Goal: Go to known website: Go to known website

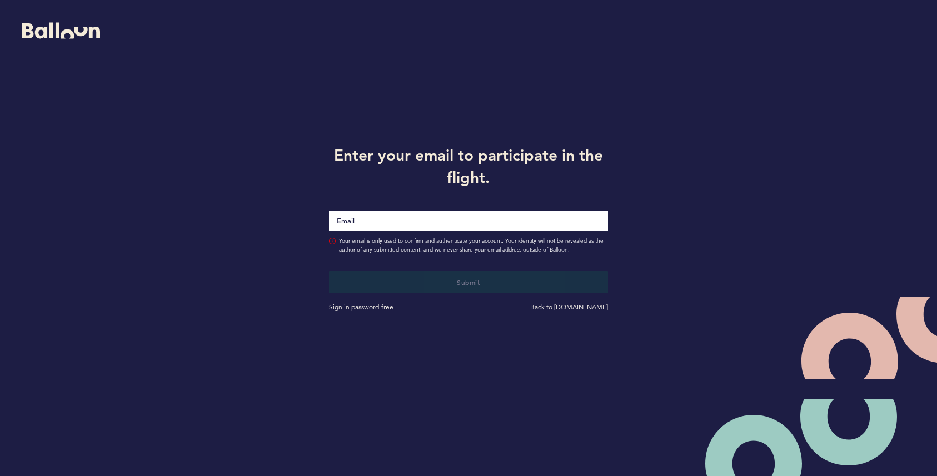
click at [398, 221] on input "Email" at bounding box center [468, 221] width 279 height 21
type input "[EMAIL_ADDRESS][PERSON_NAME][DOMAIN_NAME]"
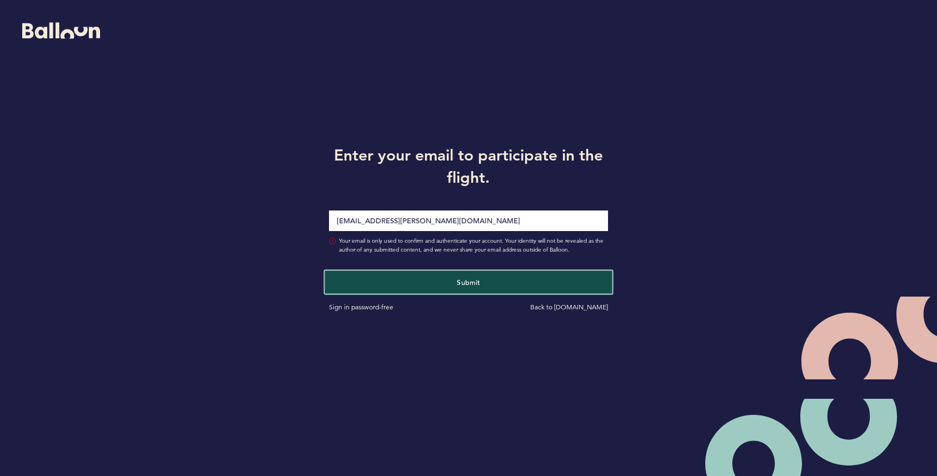
click at [455, 283] on button "Submit" at bounding box center [468, 282] width 287 height 23
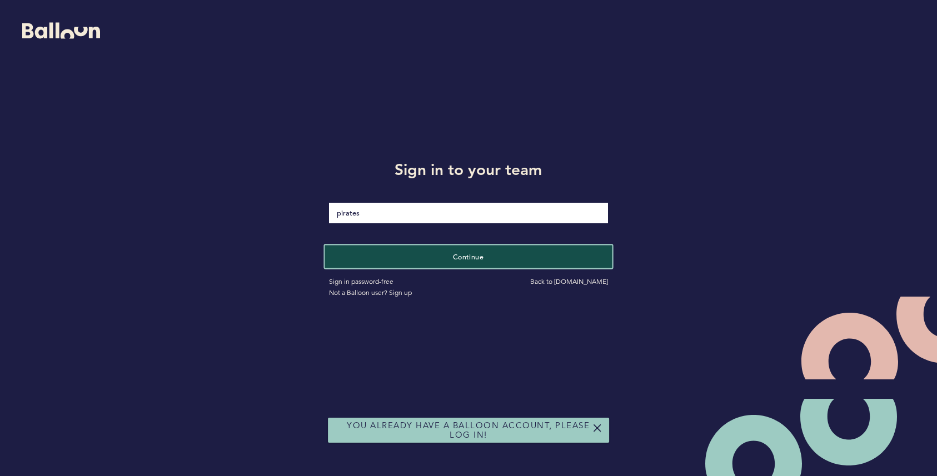
click at [480, 256] on span "Continue" at bounding box center [468, 256] width 31 height 9
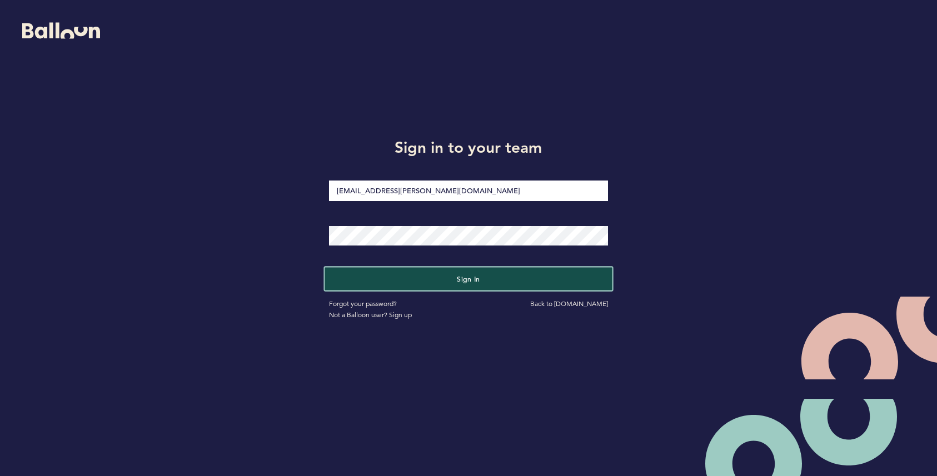
click at [469, 284] on button "Sign in" at bounding box center [468, 279] width 287 height 23
